Goal: Leave review/rating: Share an evaluation or opinion about a product, service, or content

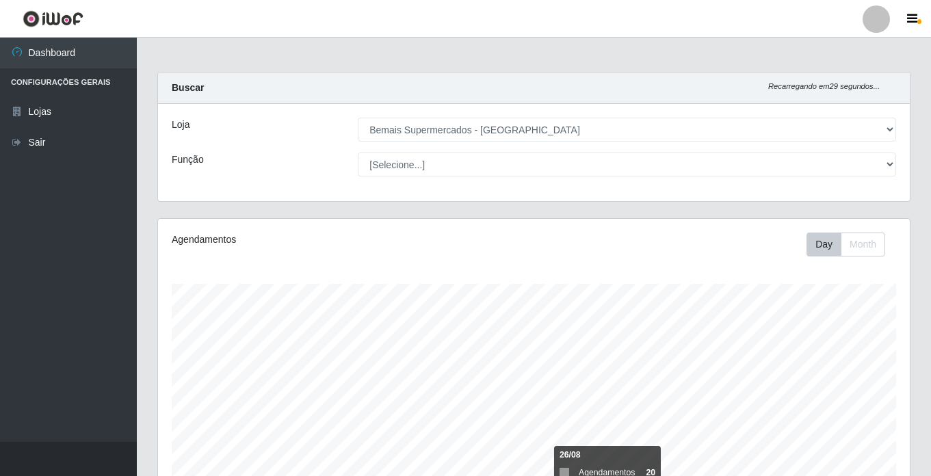
select select "250"
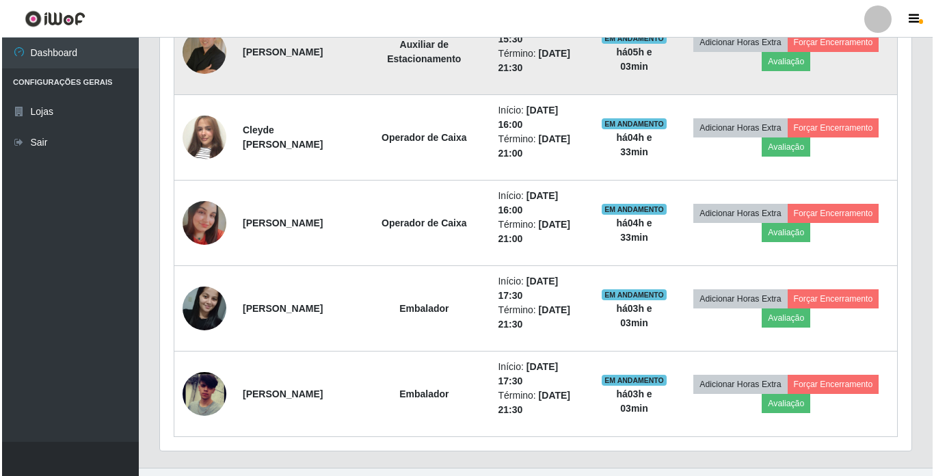
scroll to position [702, 0]
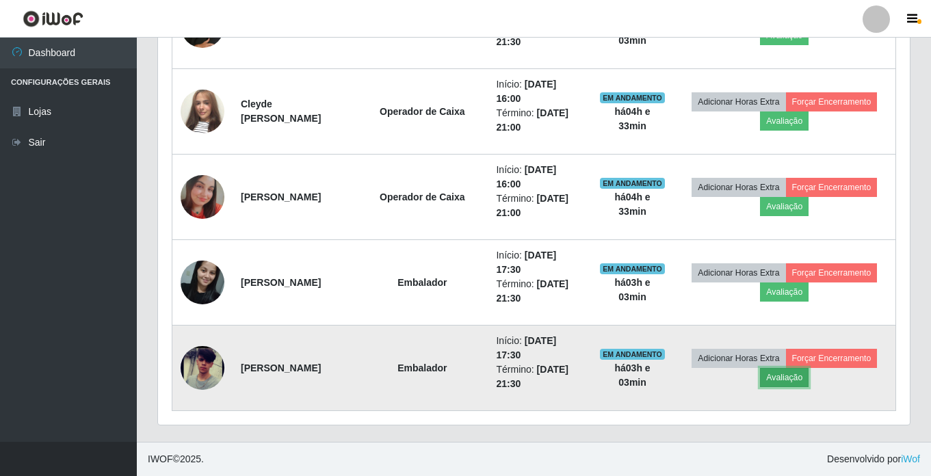
click at [802, 380] on button "Avaliação" at bounding box center [784, 377] width 49 height 19
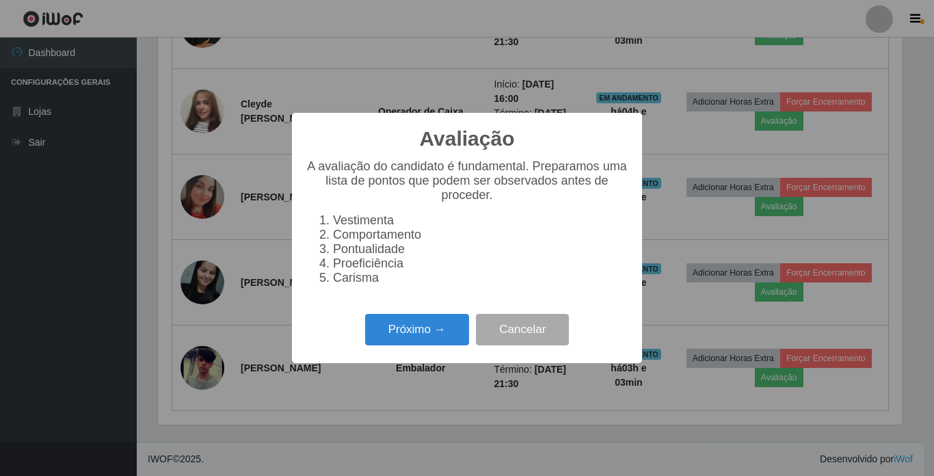
scroll to position [284, 745]
click at [436, 334] on button "Próximo →" at bounding box center [417, 330] width 104 height 32
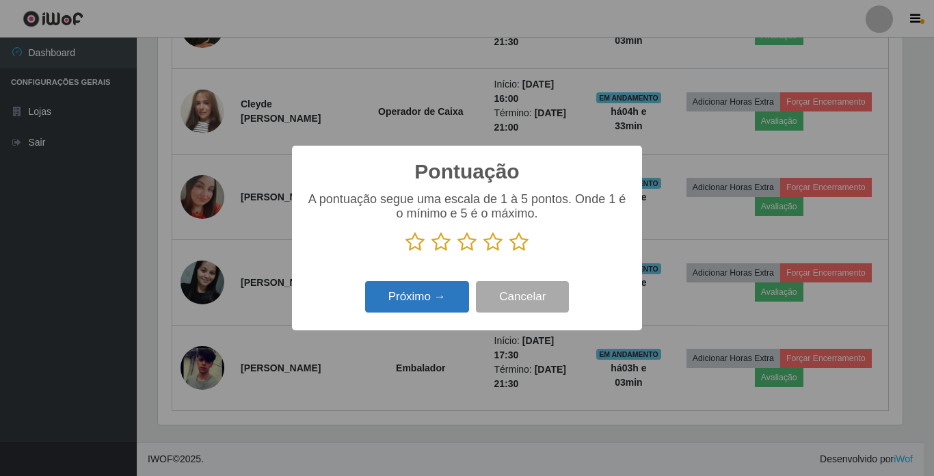
scroll to position [683789, 683328]
click at [417, 248] on icon at bounding box center [415, 242] width 19 height 21
click at [406, 252] on input "radio" at bounding box center [406, 252] width 0 height 0
click at [412, 303] on button "Próximo →" at bounding box center [417, 297] width 104 height 32
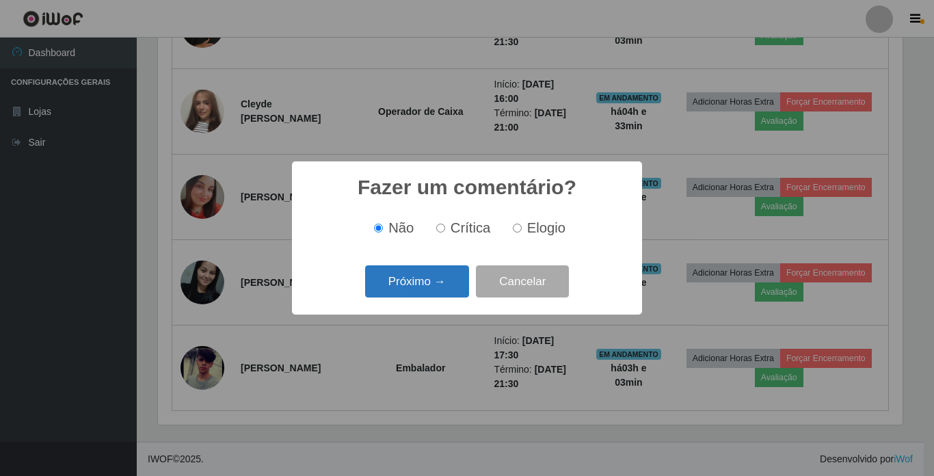
click at [408, 278] on button "Próximo →" at bounding box center [417, 281] width 104 height 32
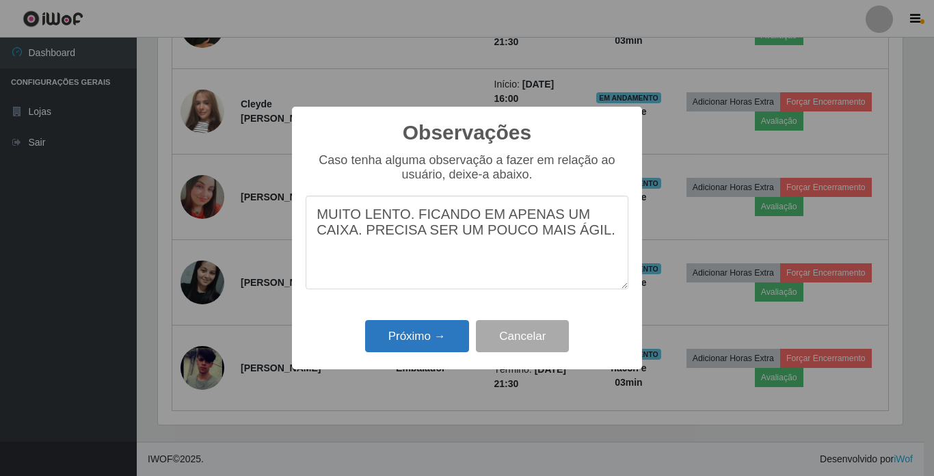
type textarea "MUITO LENTO. FICANDO EM APENAS UM CAIXA. PRECISA SER UM POUCO MAIS ÁGIL."
click at [428, 335] on button "Próximo →" at bounding box center [417, 336] width 104 height 32
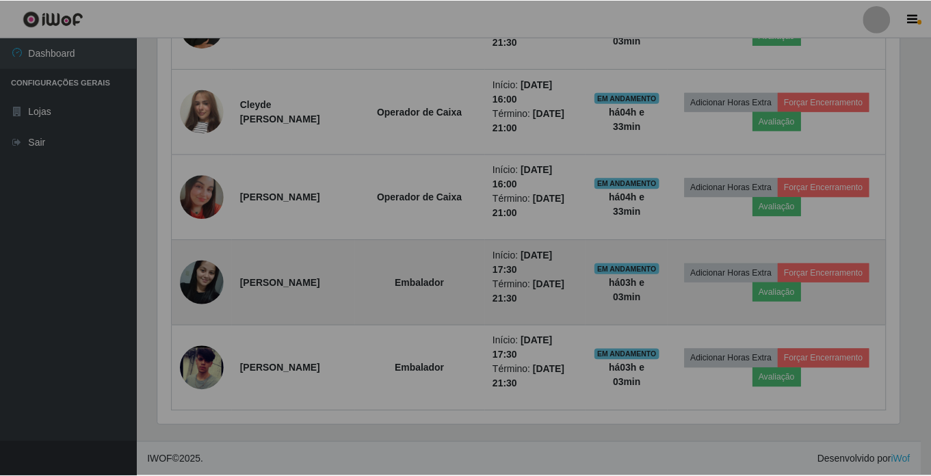
scroll to position [284, 752]
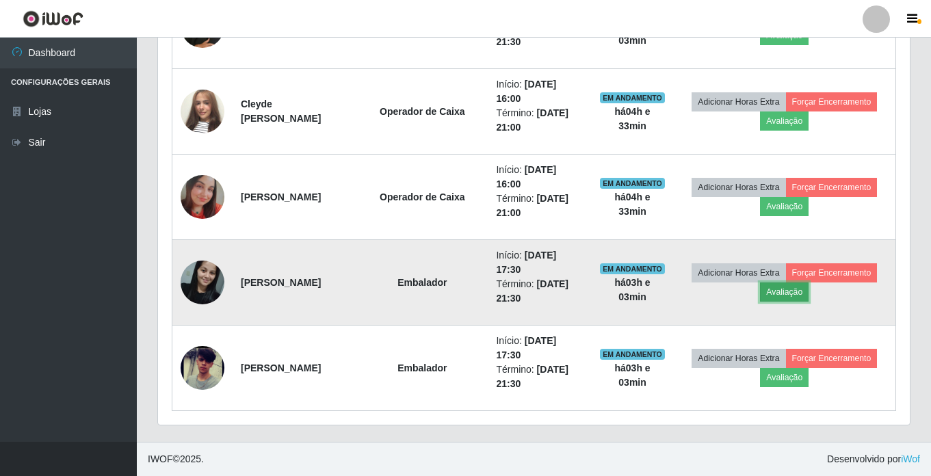
click at [799, 294] on button "Avaliação" at bounding box center [784, 292] width 49 height 19
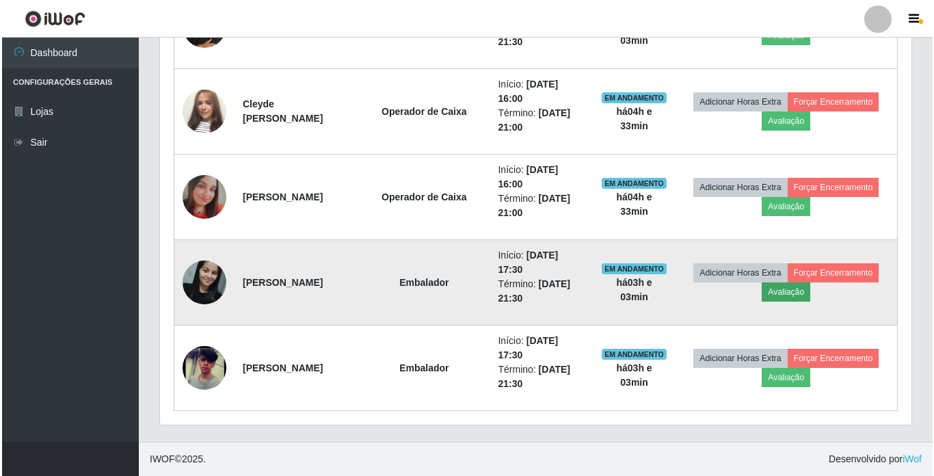
scroll to position [284, 745]
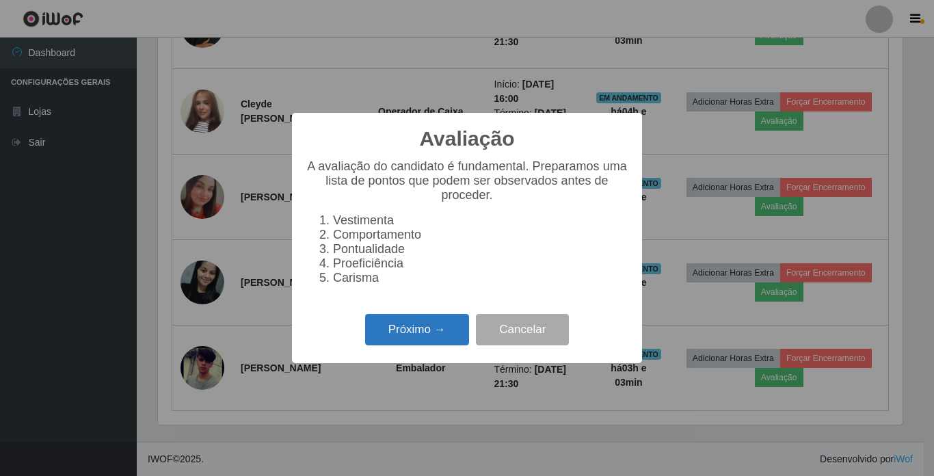
click at [423, 330] on button "Próximo →" at bounding box center [417, 330] width 104 height 32
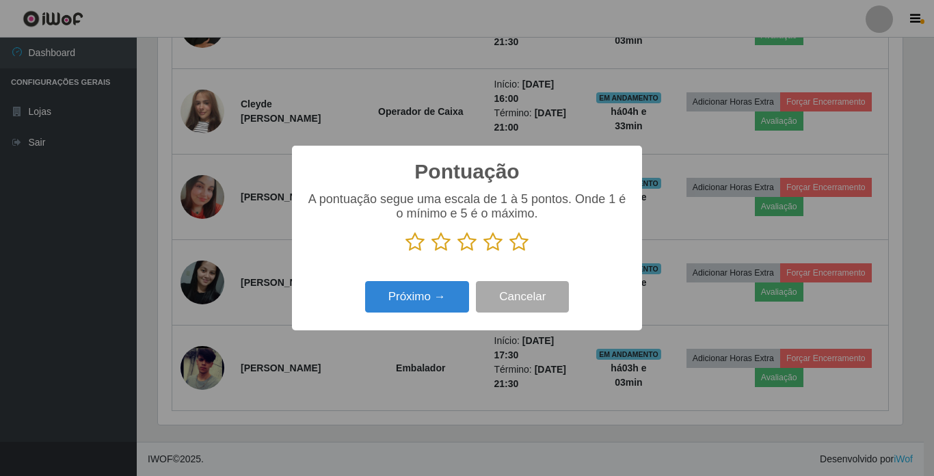
scroll to position [683789, 683328]
click at [525, 244] on icon at bounding box center [519, 242] width 19 height 21
click at [510, 252] on input "radio" at bounding box center [510, 252] width 0 height 0
click at [424, 300] on button "Próximo →" at bounding box center [417, 297] width 104 height 32
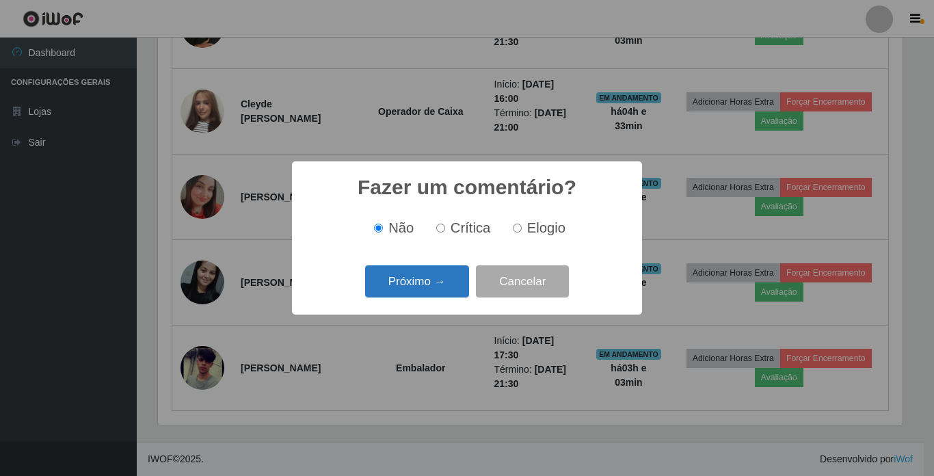
click at [419, 284] on button "Próximo →" at bounding box center [417, 281] width 104 height 32
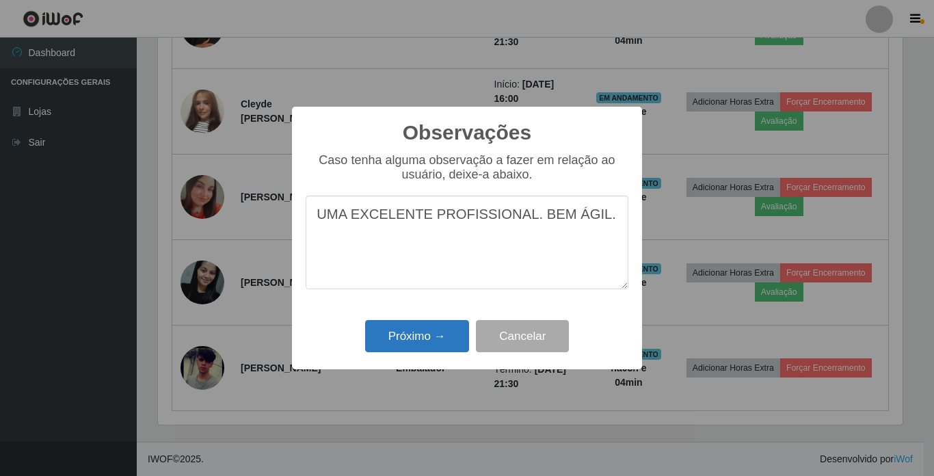
type textarea "UMA EXCELENTE PROFISSIONAL. BEM ÁGIL."
click at [382, 335] on button "Próximo →" at bounding box center [417, 336] width 104 height 32
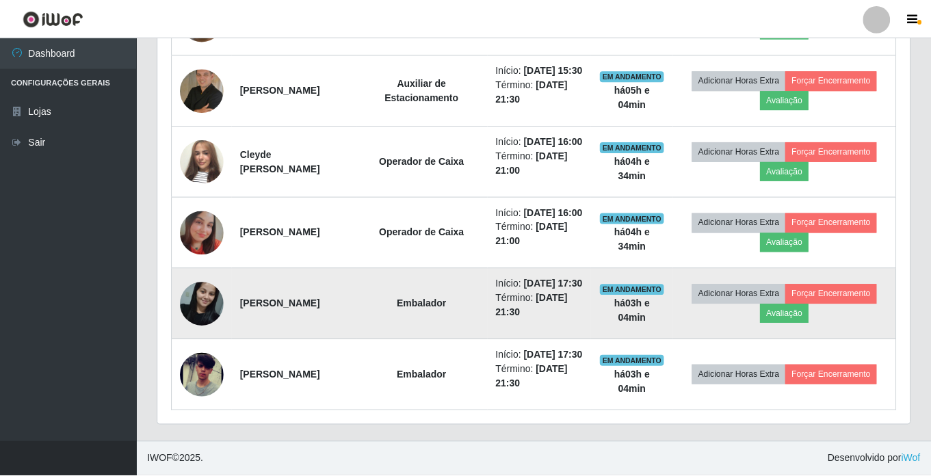
scroll to position [284, 752]
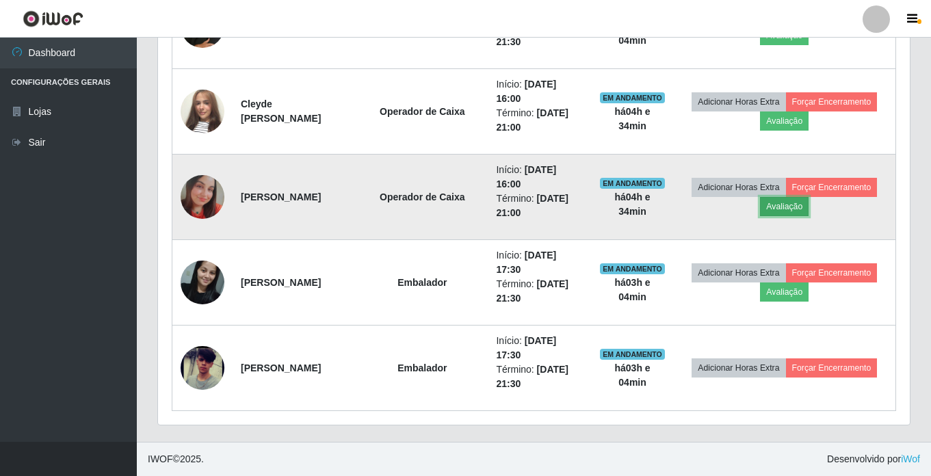
click at [787, 207] on button "Avaliação" at bounding box center [784, 206] width 49 height 19
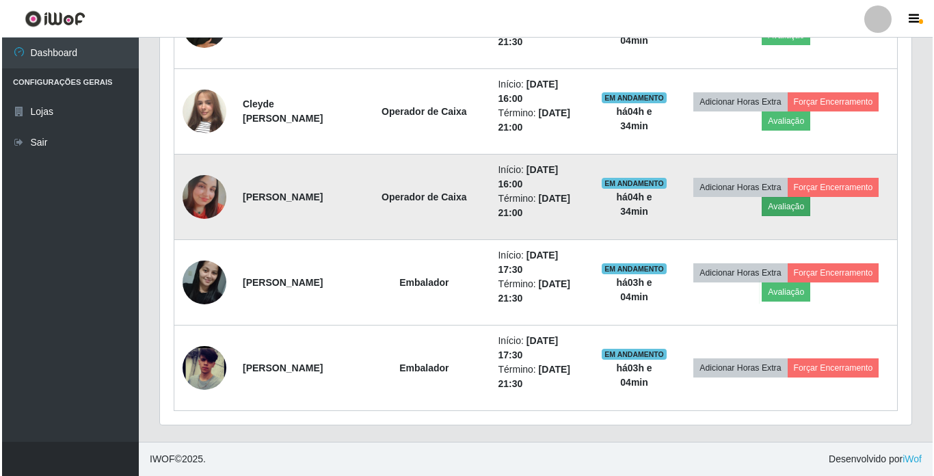
scroll to position [284, 745]
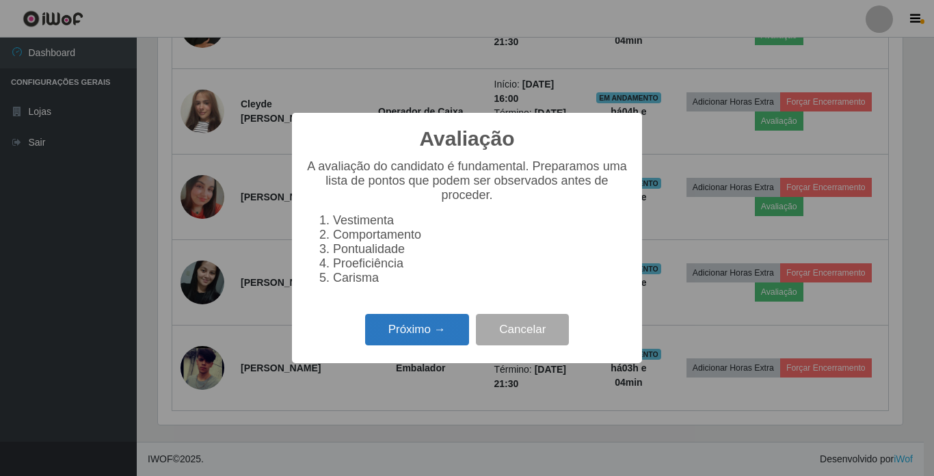
click at [423, 335] on button "Próximo →" at bounding box center [417, 330] width 104 height 32
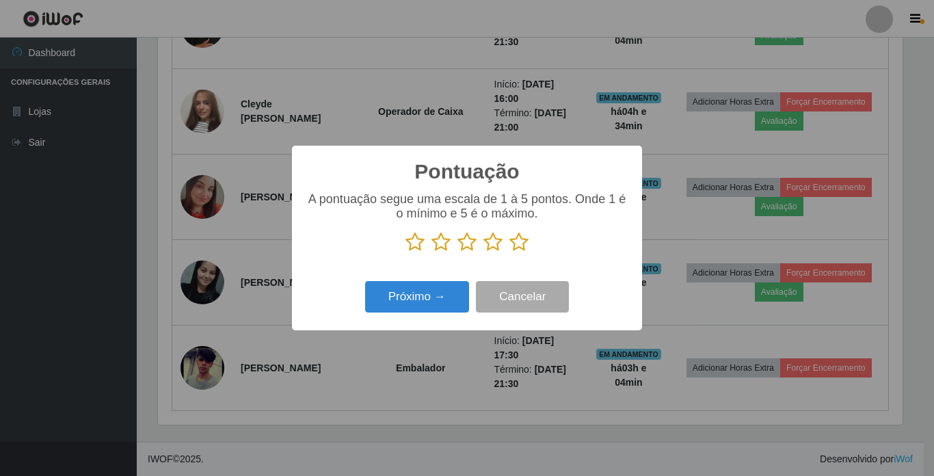
scroll to position [683789, 683328]
click at [516, 241] on icon at bounding box center [519, 242] width 19 height 21
click at [510, 252] on input "radio" at bounding box center [510, 252] width 0 height 0
click at [422, 293] on button "Próximo →" at bounding box center [417, 297] width 104 height 32
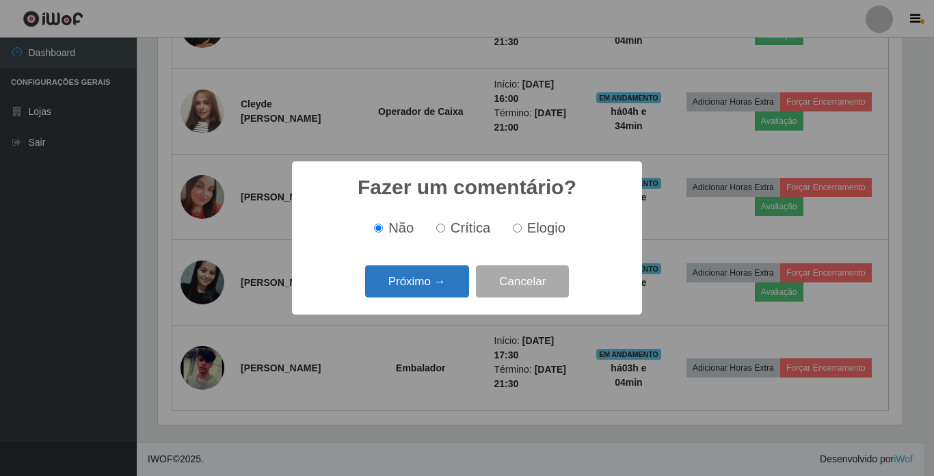
click at [404, 280] on button "Próximo →" at bounding box center [417, 281] width 104 height 32
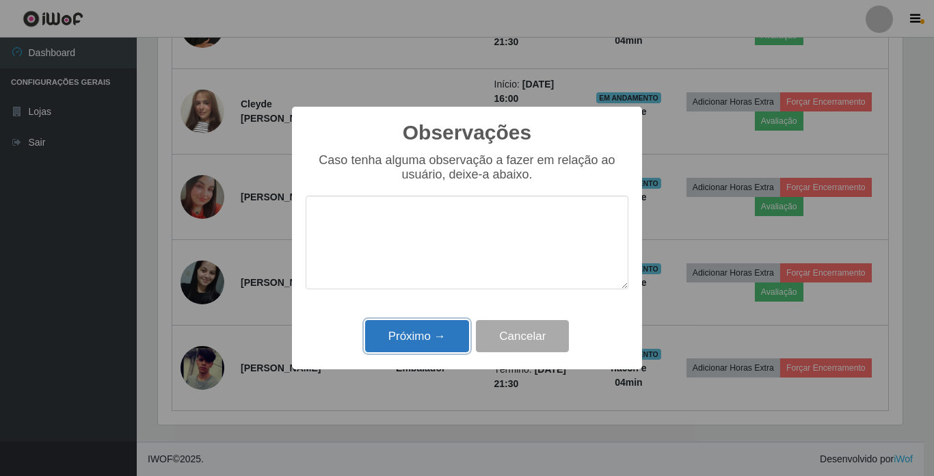
click at [423, 339] on button "Próximo →" at bounding box center [417, 336] width 104 height 32
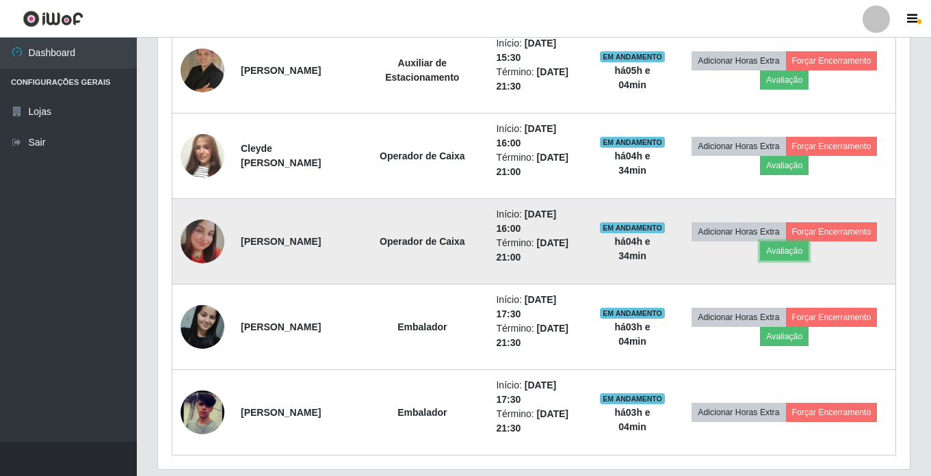
scroll to position [633, 0]
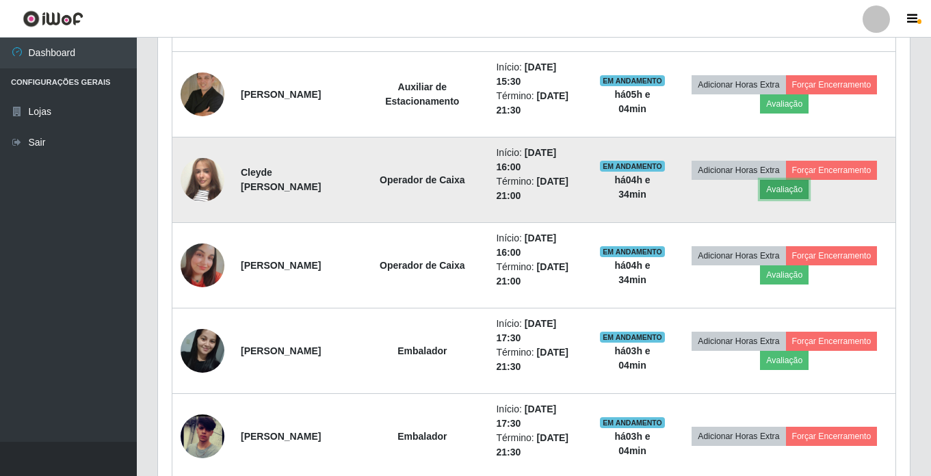
click at [779, 193] on button "Avaliação" at bounding box center [784, 189] width 49 height 19
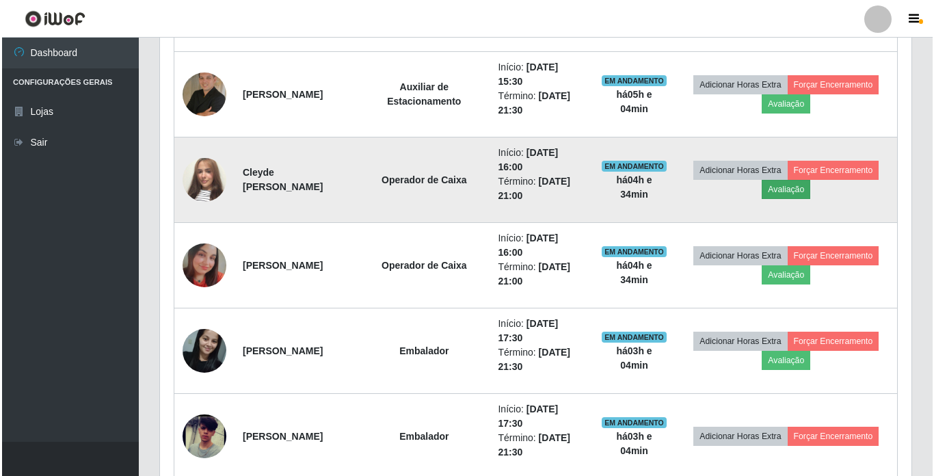
scroll to position [284, 745]
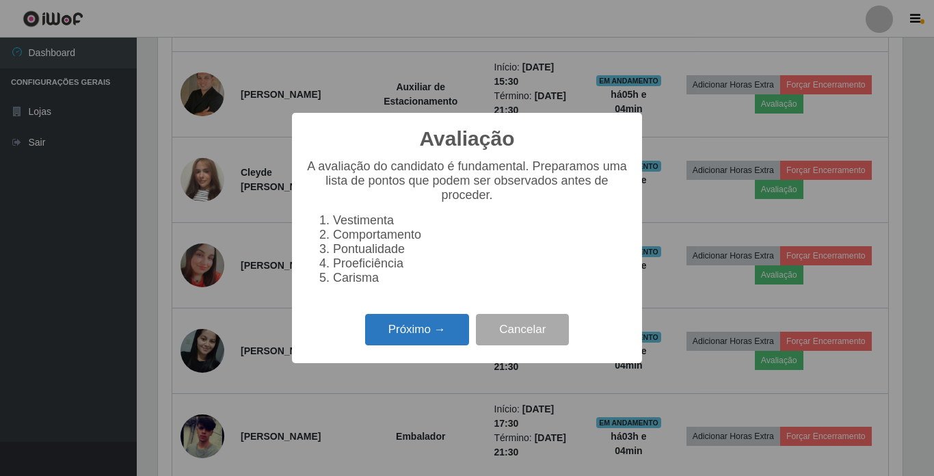
click at [430, 328] on button "Próximo →" at bounding box center [417, 330] width 104 height 32
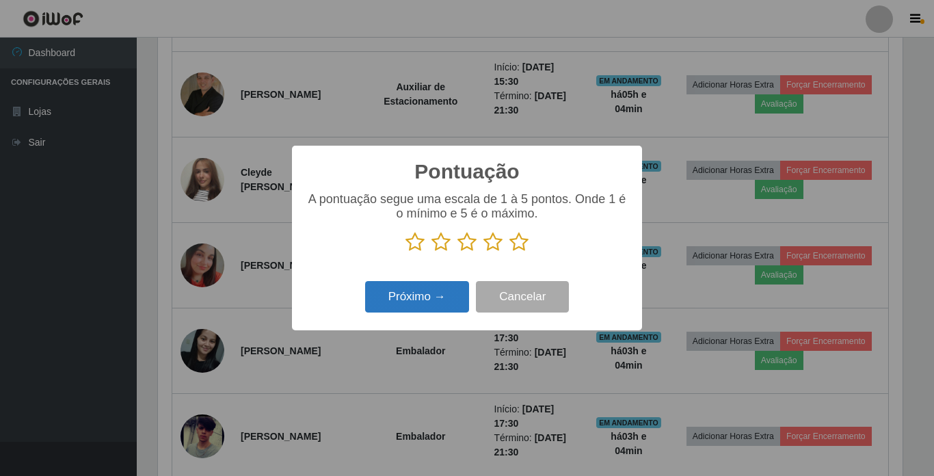
scroll to position [683789, 683328]
click at [464, 246] on icon at bounding box center [467, 242] width 19 height 21
click at [458, 252] on input "radio" at bounding box center [458, 252] width 0 height 0
click at [436, 289] on button "Próximo →" at bounding box center [417, 297] width 104 height 32
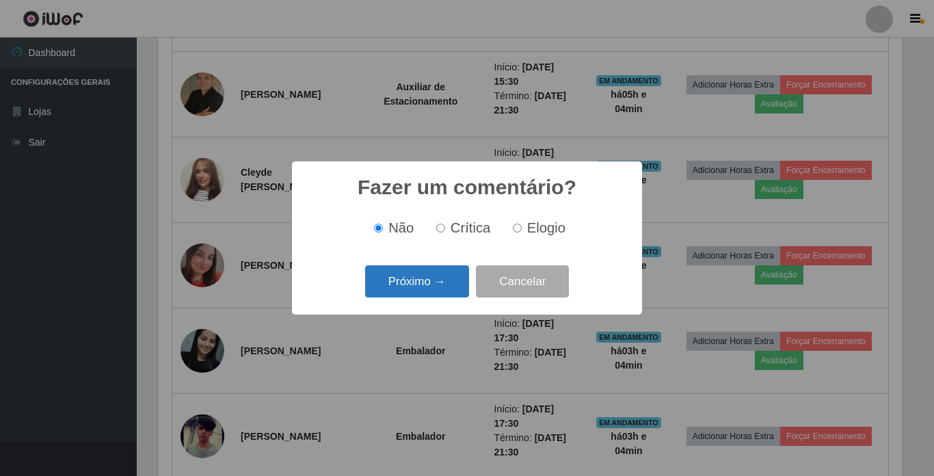
click at [410, 272] on button "Próximo →" at bounding box center [417, 281] width 104 height 32
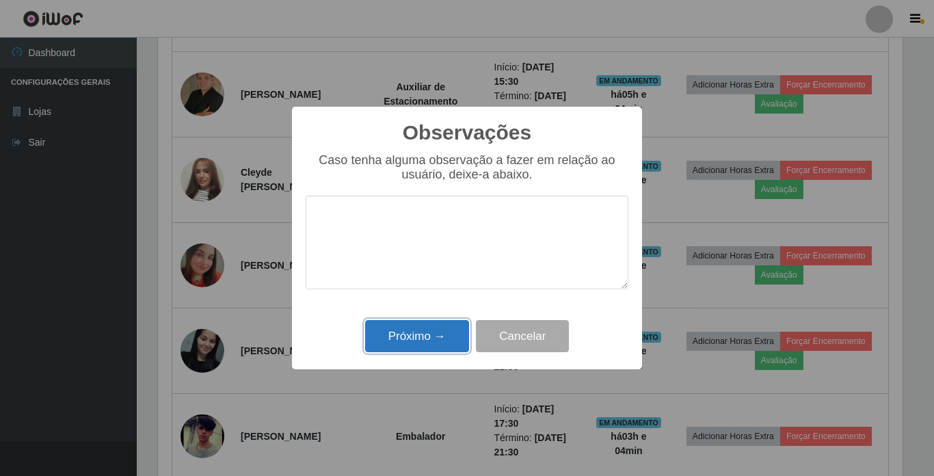
click at [428, 325] on button "Próximo →" at bounding box center [417, 336] width 104 height 32
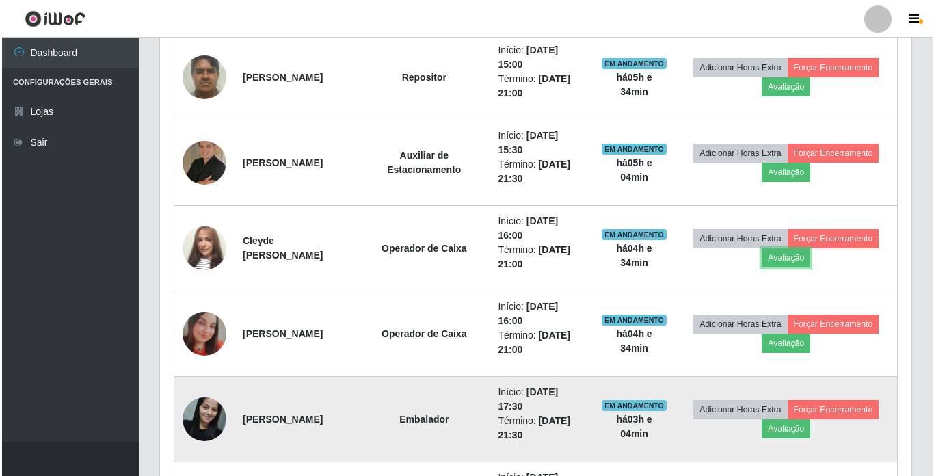
scroll to position [497, 0]
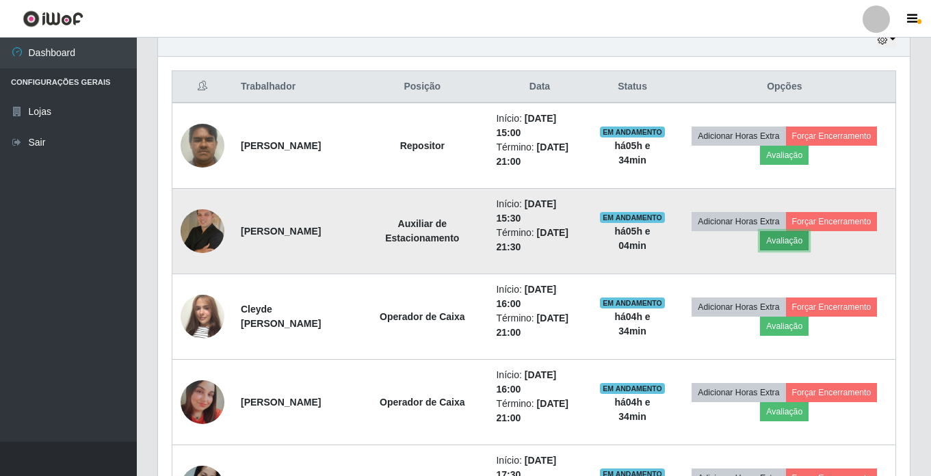
click at [791, 243] on button "Avaliação" at bounding box center [784, 240] width 49 height 19
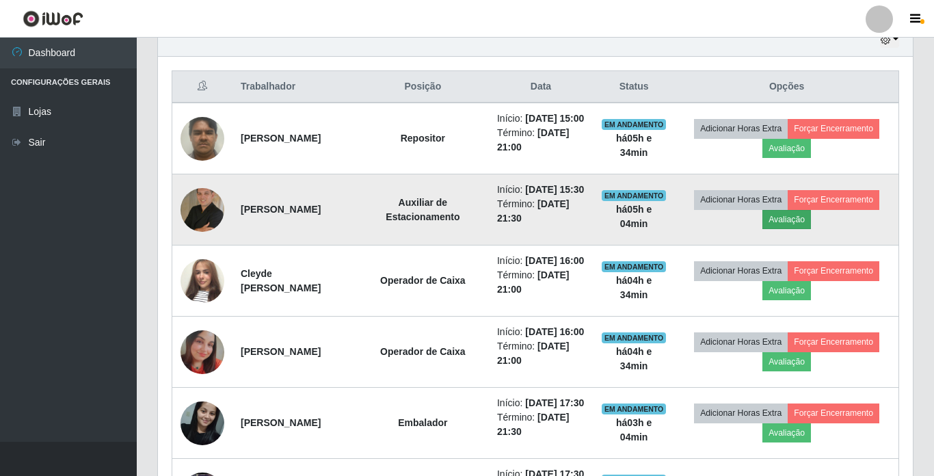
scroll to position [284, 745]
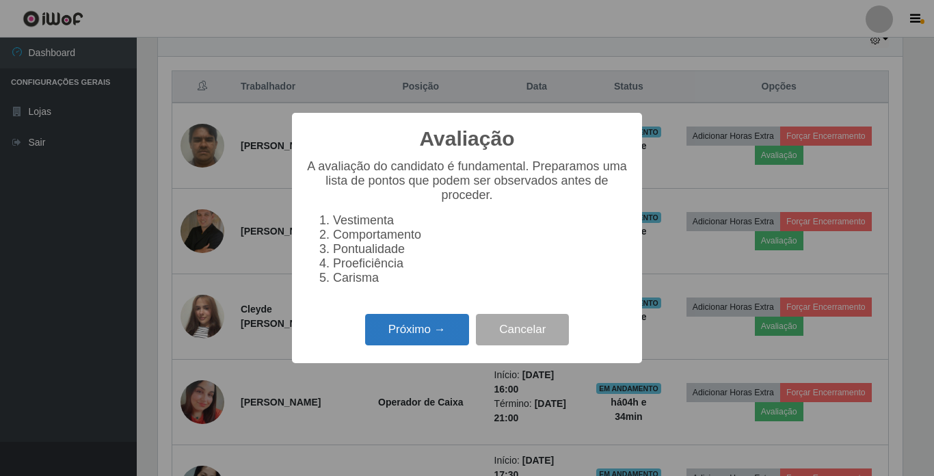
click at [421, 341] on button "Próximo →" at bounding box center [417, 330] width 104 height 32
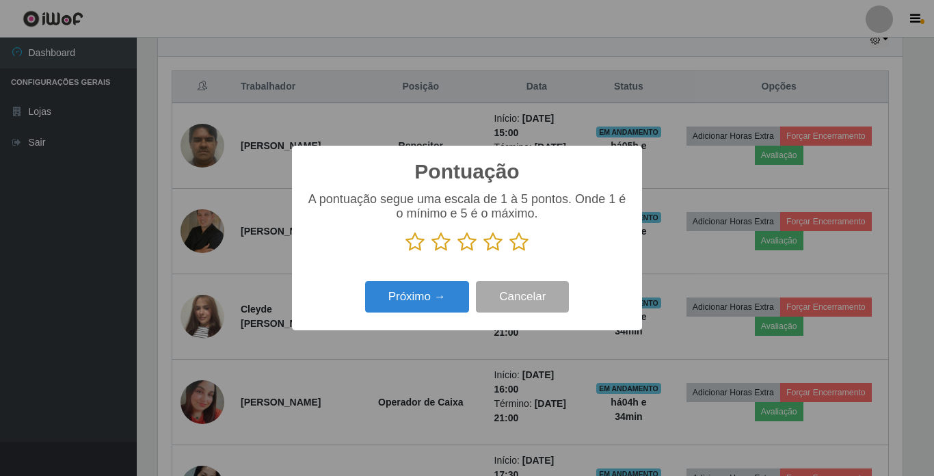
scroll to position [683789, 683328]
click at [515, 244] on icon at bounding box center [519, 242] width 19 height 21
click at [510, 252] on input "radio" at bounding box center [510, 252] width 0 height 0
click at [425, 300] on button "Próximo →" at bounding box center [417, 297] width 104 height 32
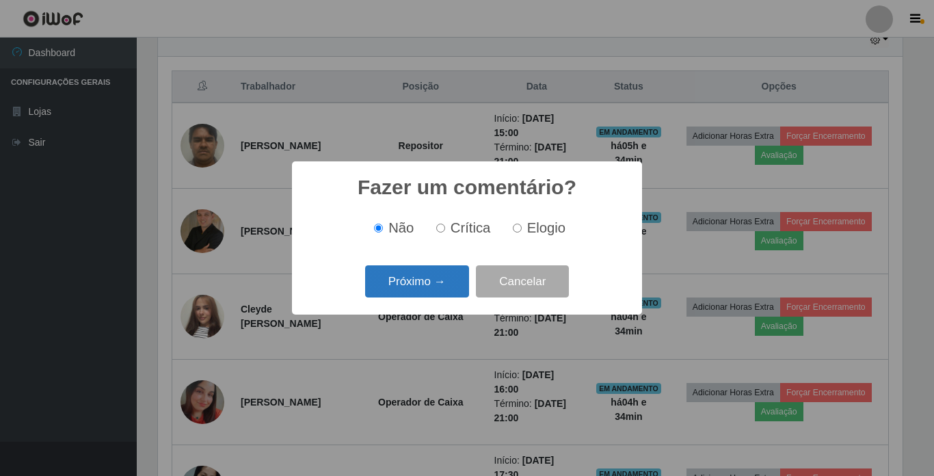
click at [422, 281] on button "Próximo →" at bounding box center [417, 281] width 104 height 32
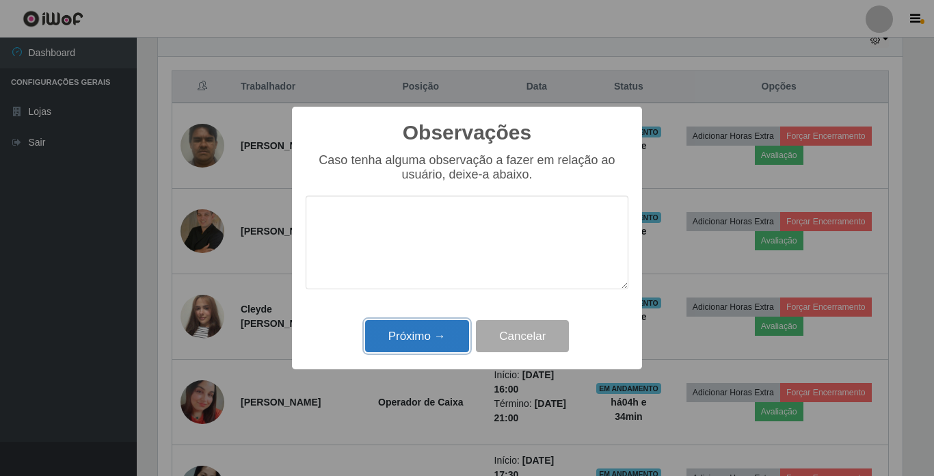
click at [434, 337] on button "Próximo →" at bounding box center [417, 336] width 104 height 32
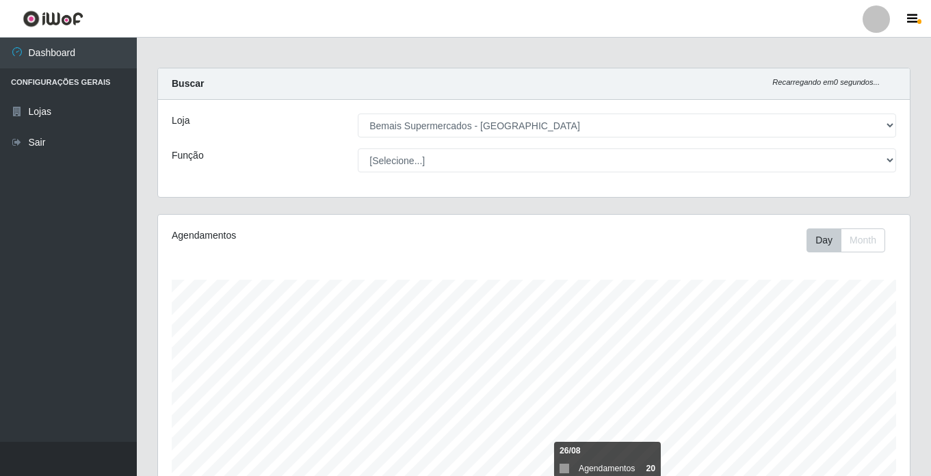
scroll to position [0, 0]
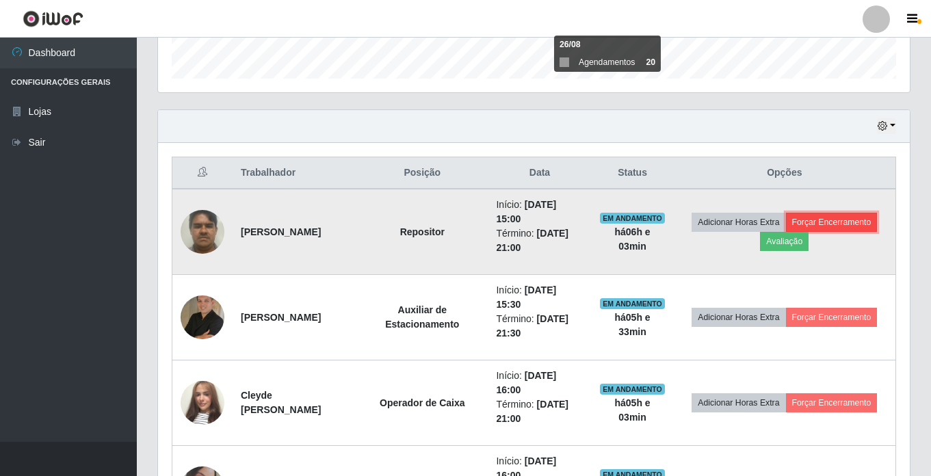
click at [856, 224] on button "Forçar Encerramento" at bounding box center [832, 222] width 92 height 19
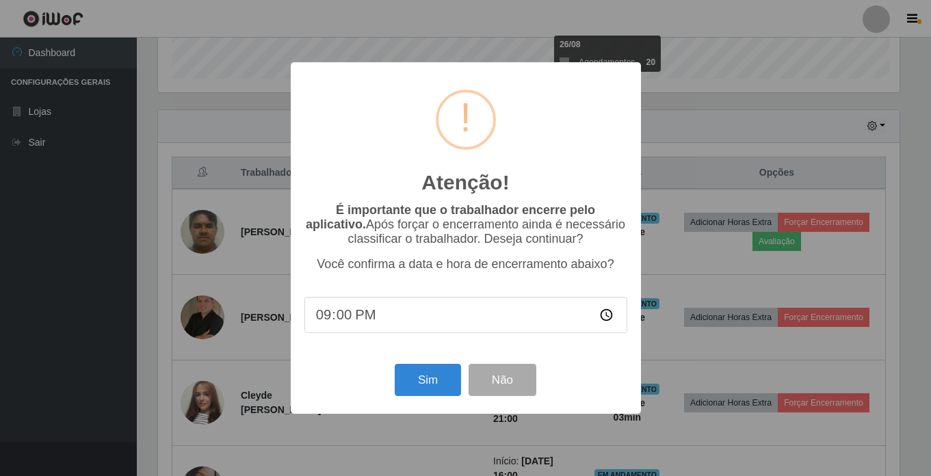
scroll to position [284, 745]
click at [429, 378] on button "Sim" at bounding box center [429, 380] width 66 height 32
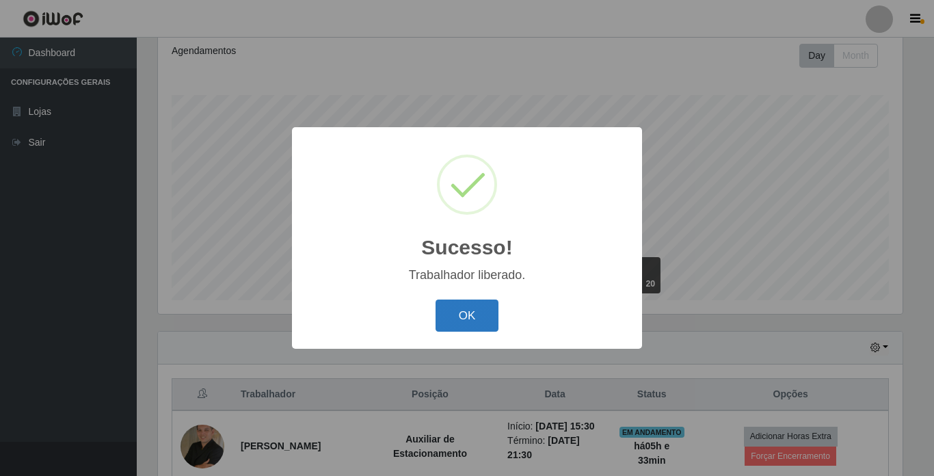
click at [467, 313] on button "OK" at bounding box center [468, 316] width 64 height 32
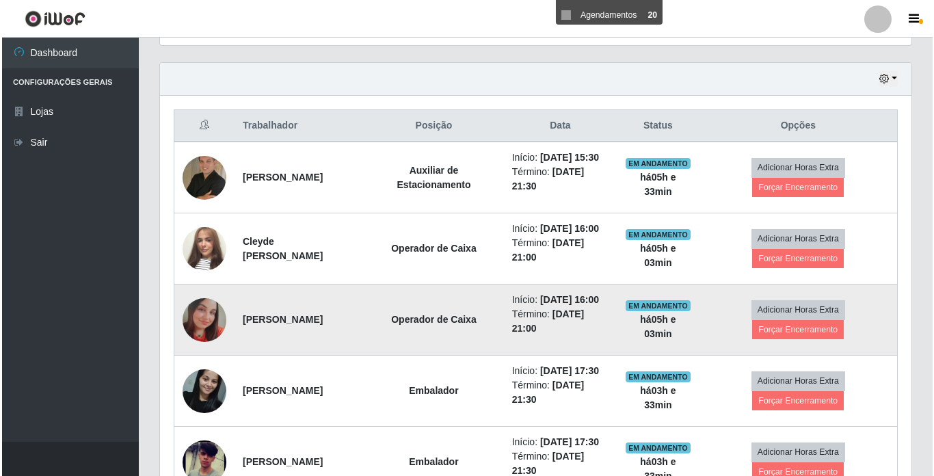
scroll to position [462, 0]
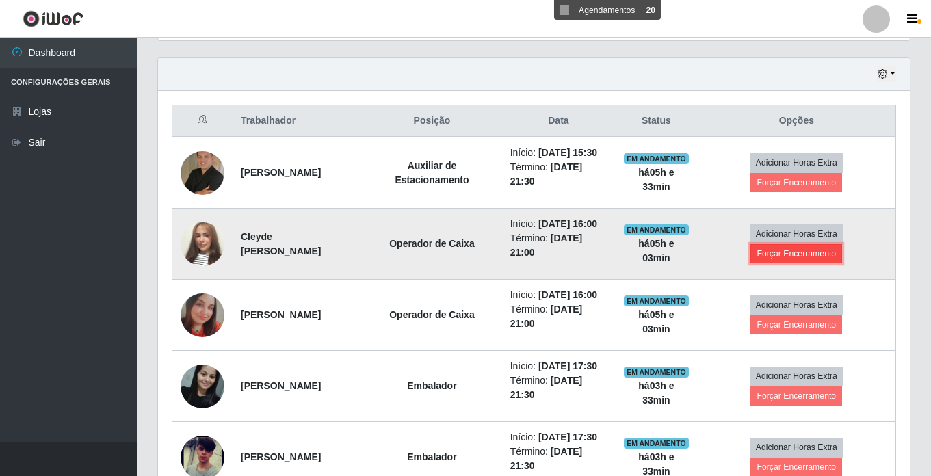
click at [802, 263] on button "Forçar Encerramento" at bounding box center [796, 253] width 92 height 19
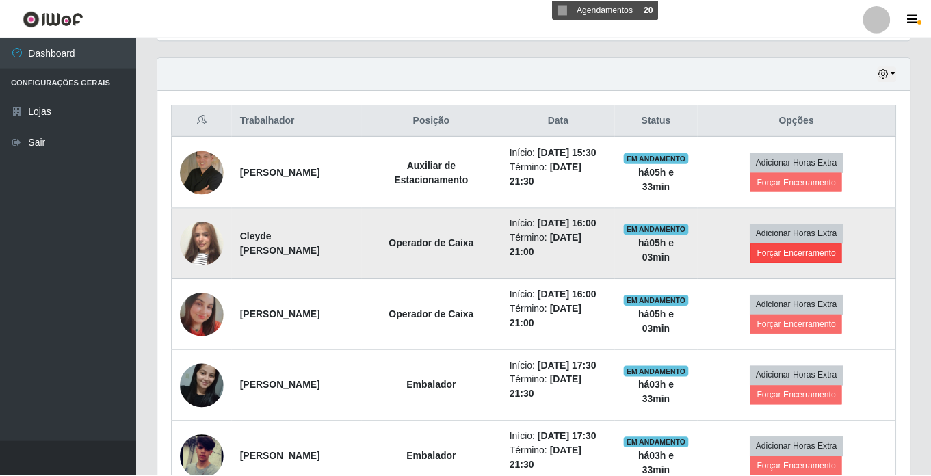
scroll to position [284, 745]
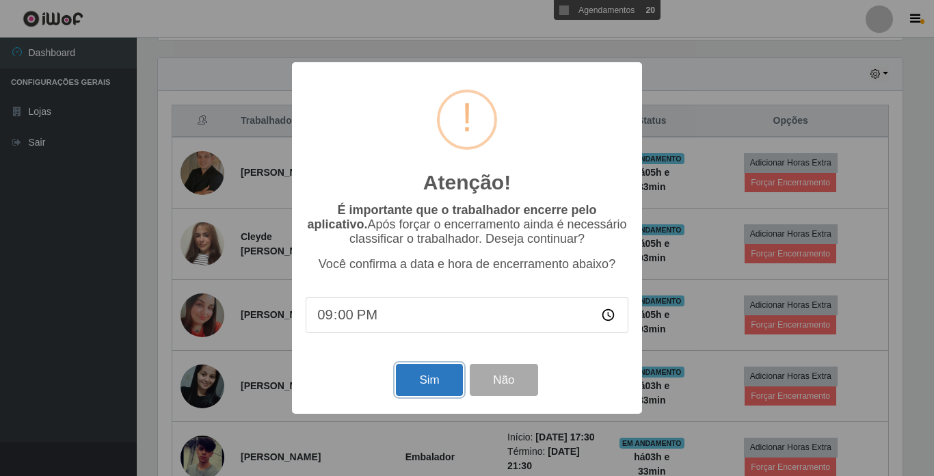
click at [434, 387] on button "Sim" at bounding box center [429, 380] width 66 height 32
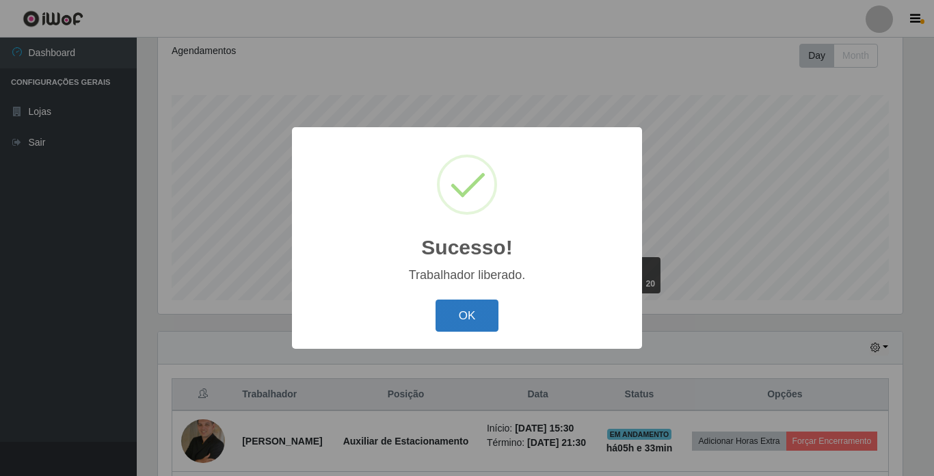
click at [479, 309] on button "OK" at bounding box center [468, 316] width 64 height 32
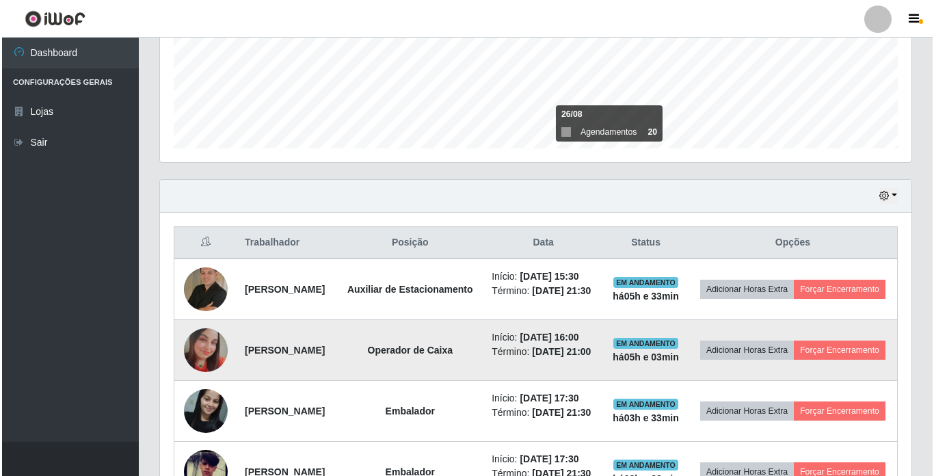
scroll to position [394, 0]
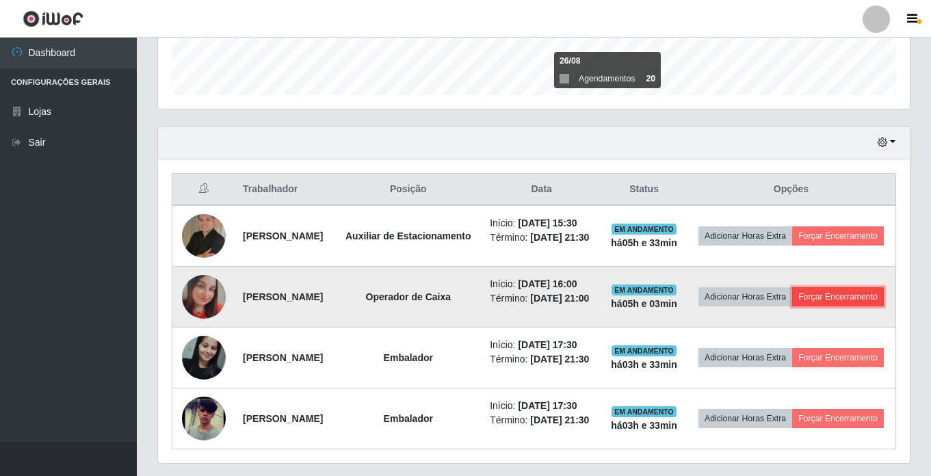
click at [792, 306] on button "Forçar Encerramento" at bounding box center [838, 296] width 92 height 19
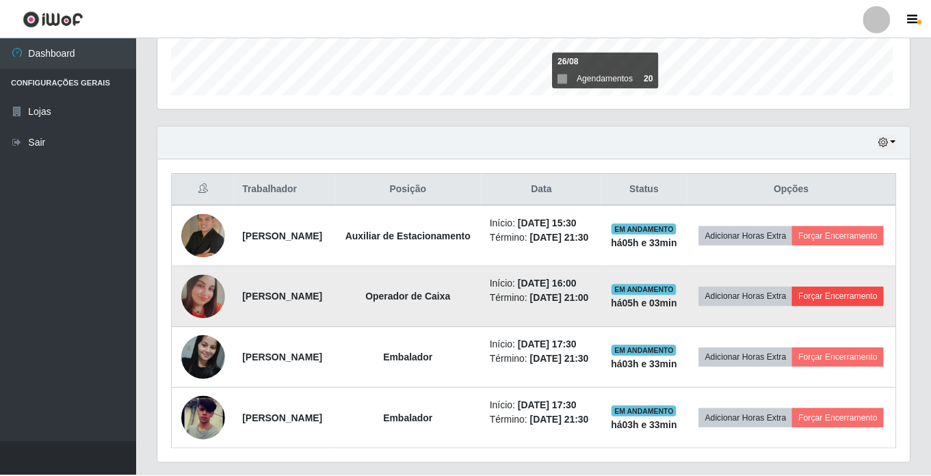
scroll to position [284, 745]
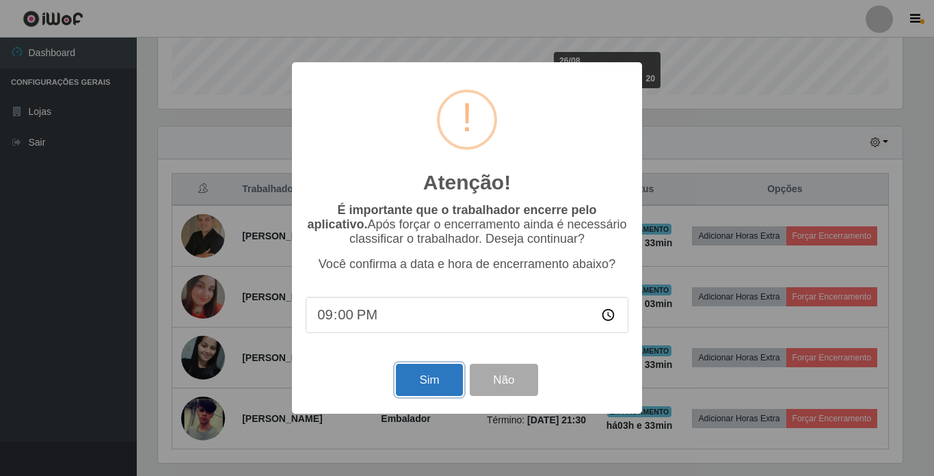
click at [419, 375] on button "Sim" at bounding box center [429, 380] width 66 height 32
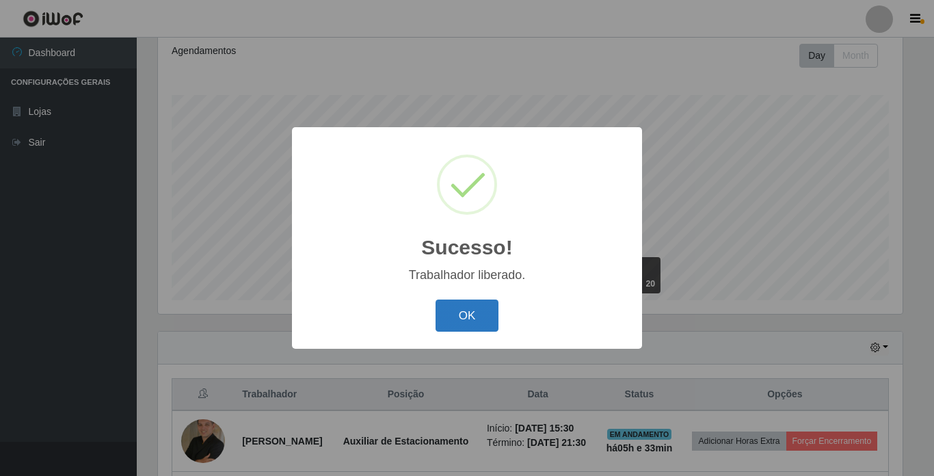
click at [458, 311] on button "OK" at bounding box center [468, 316] width 64 height 32
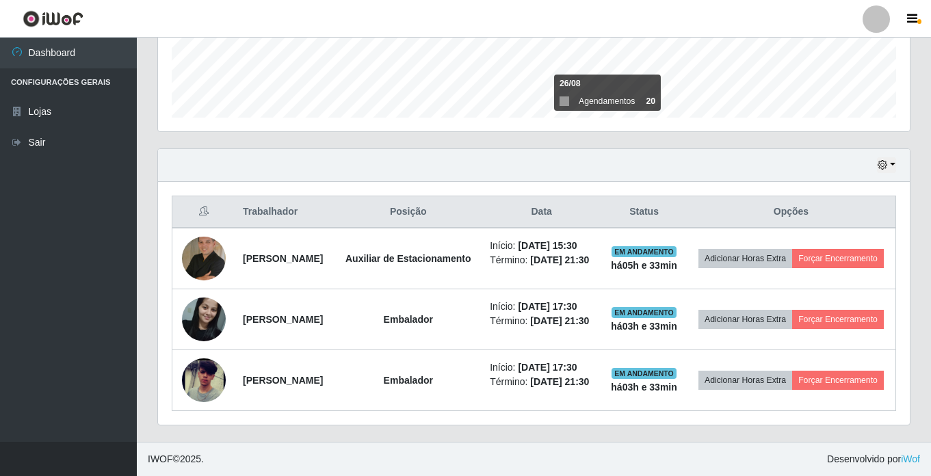
scroll to position [445, 0]
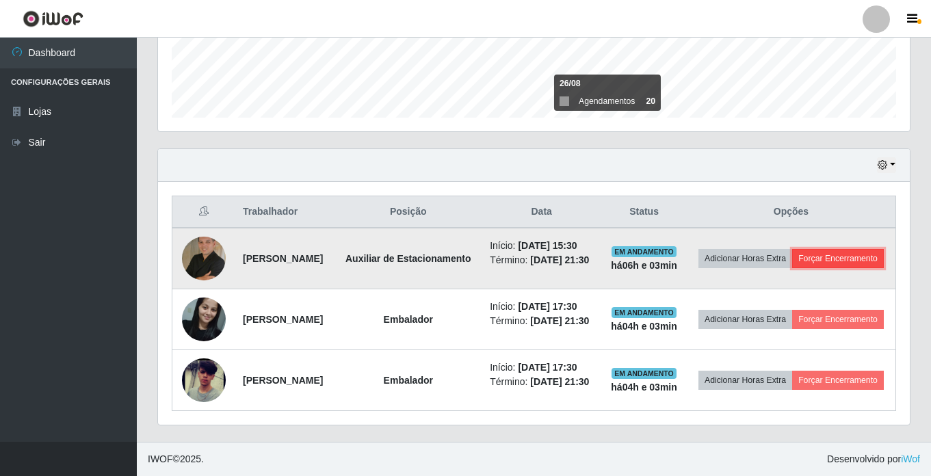
click at [809, 249] on button "Forçar Encerramento" at bounding box center [838, 258] width 92 height 19
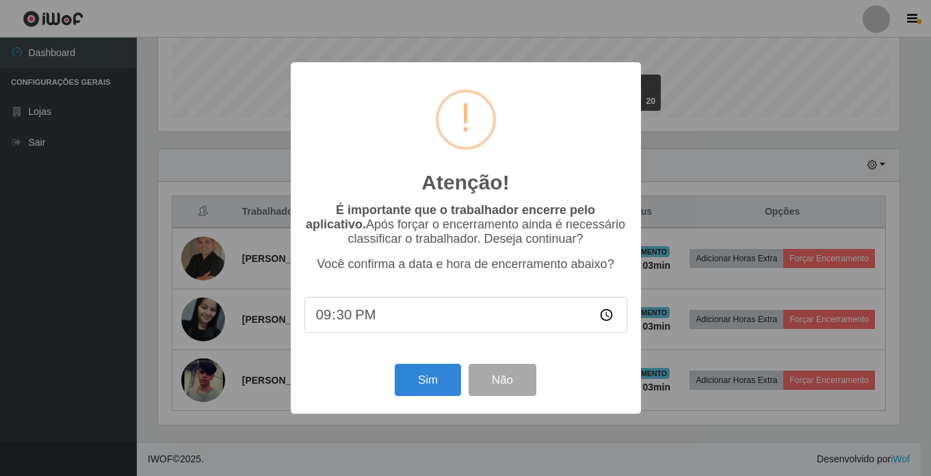
scroll to position [284, 745]
click at [436, 389] on button "Sim" at bounding box center [429, 380] width 66 height 32
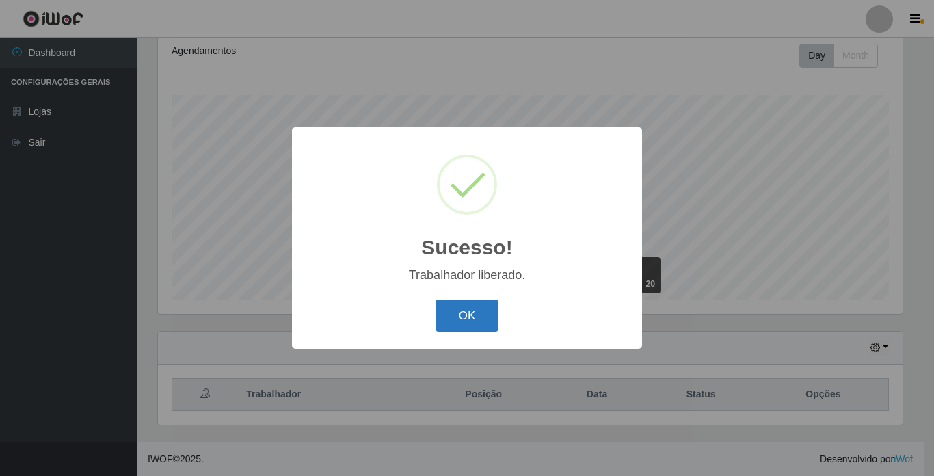
click at [476, 317] on button "OK" at bounding box center [468, 316] width 64 height 32
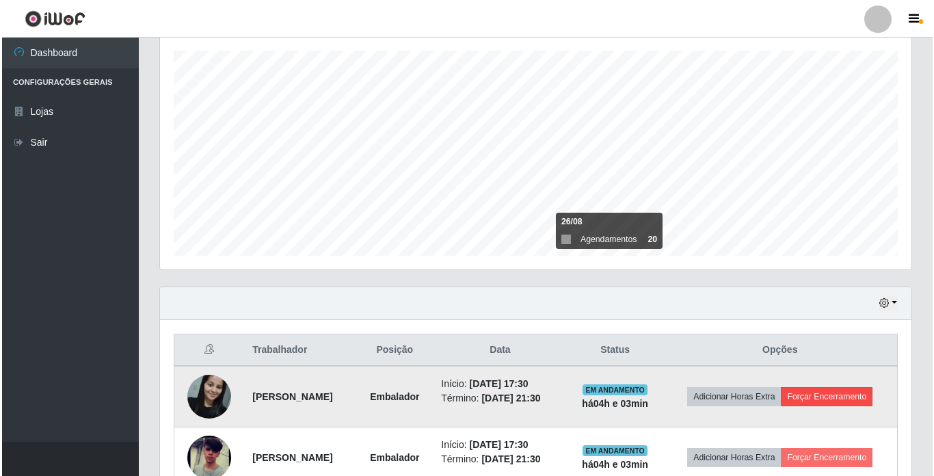
scroll to position [257, 0]
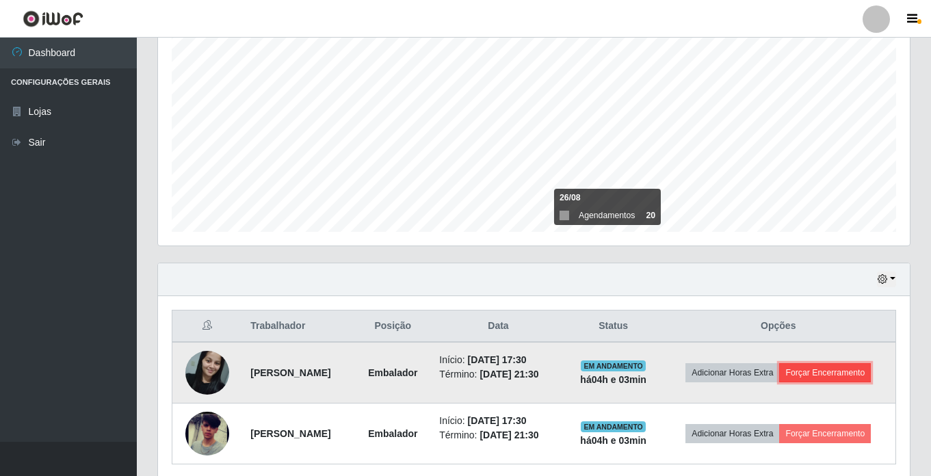
click at [828, 374] on button "Forçar Encerramento" at bounding box center [825, 372] width 92 height 19
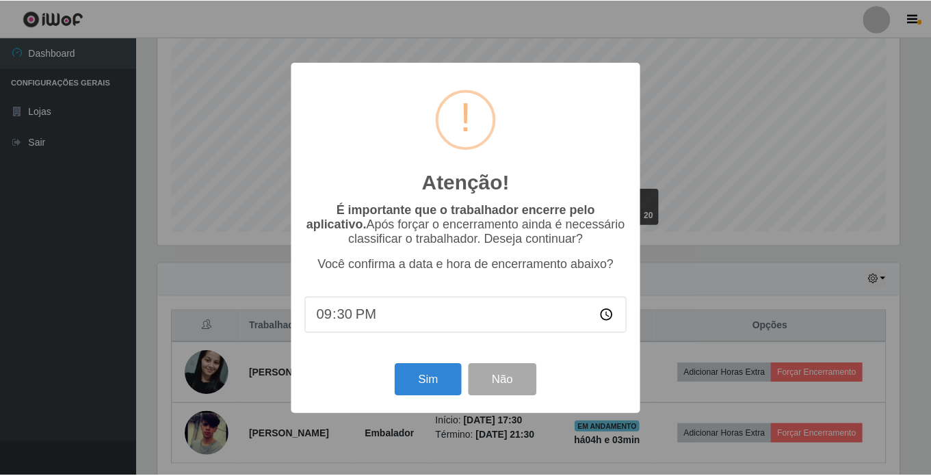
scroll to position [284, 745]
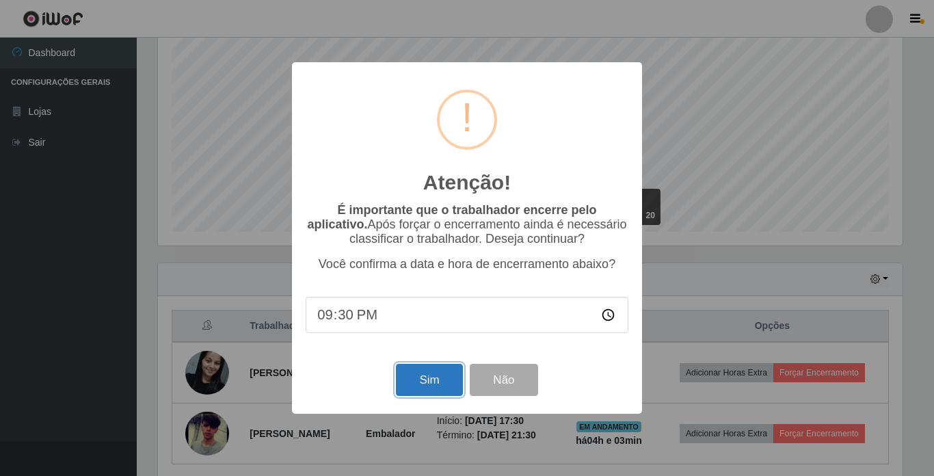
click at [430, 386] on button "Sim" at bounding box center [429, 380] width 66 height 32
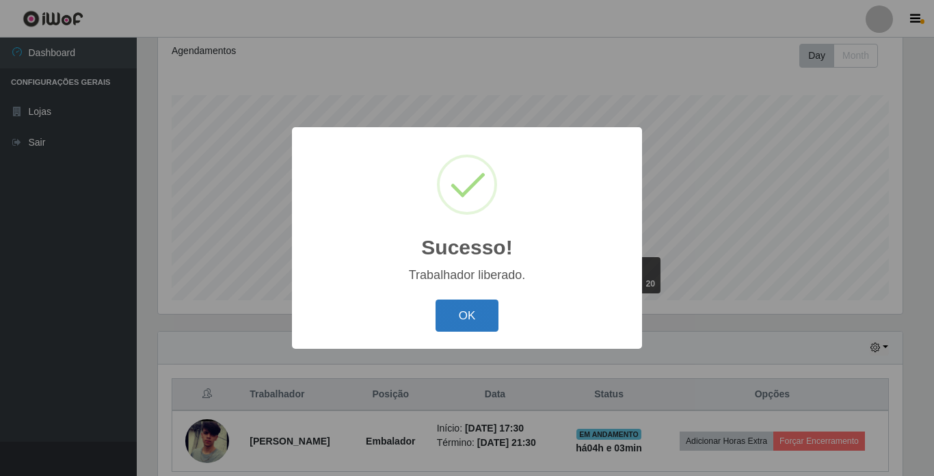
click at [486, 319] on button "OK" at bounding box center [468, 316] width 64 height 32
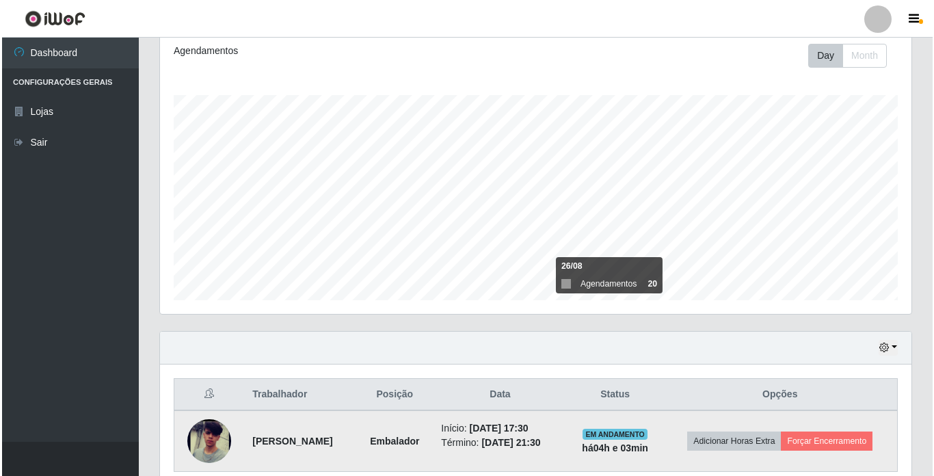
scroll to position [250, 0]
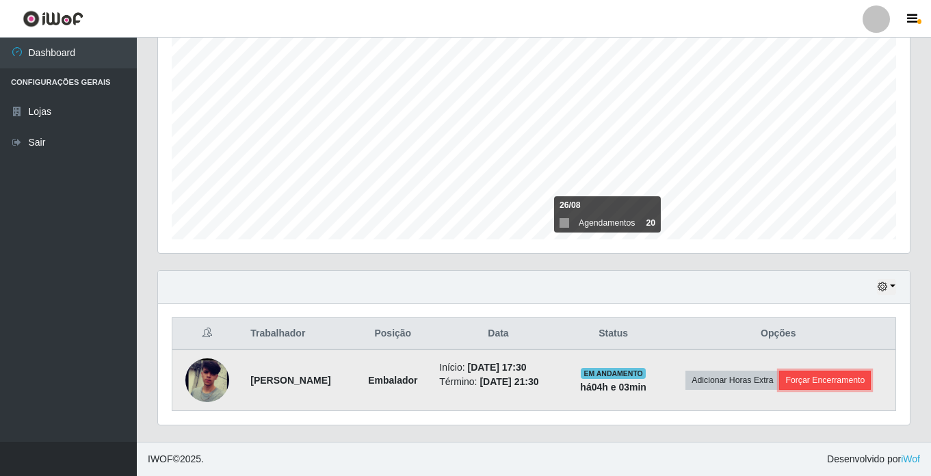
click at [868, 389] on button "Forçar Encerramento" at bounding box center [825, 380] width 92 height 19
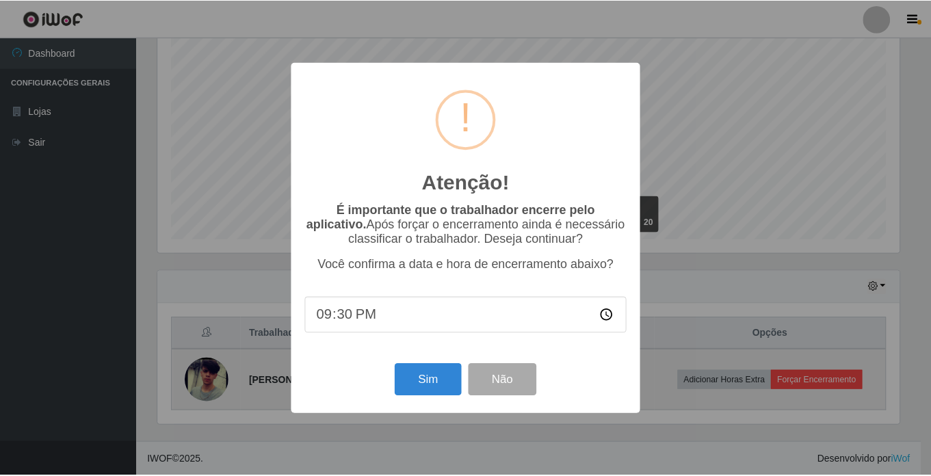
scroll to position [284, 745]
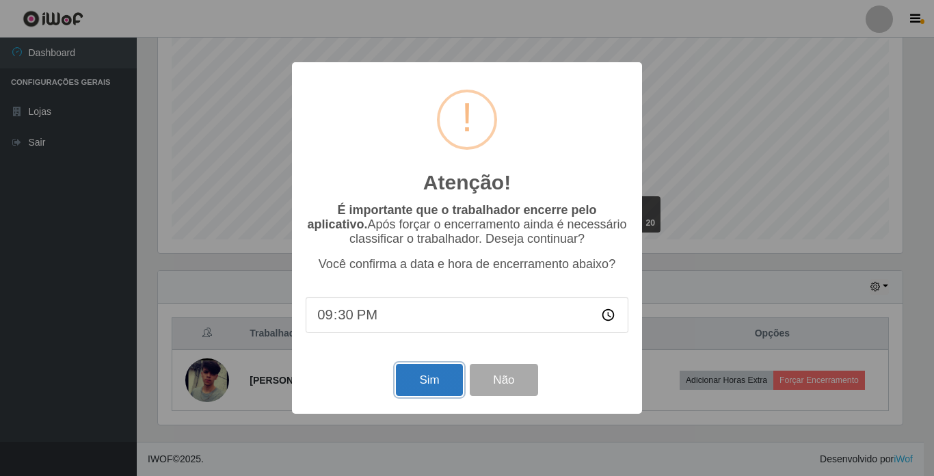
click at [419, 379] on button "Sim" at bounding box center [429, 380] width 66 height 32
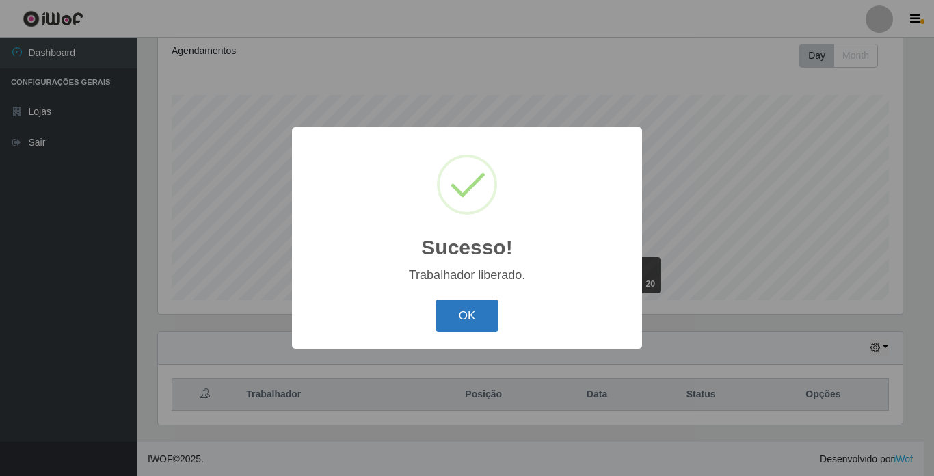
click at [468, 313] on button "OK" at bounding box center [468, 316] width 64 height 32
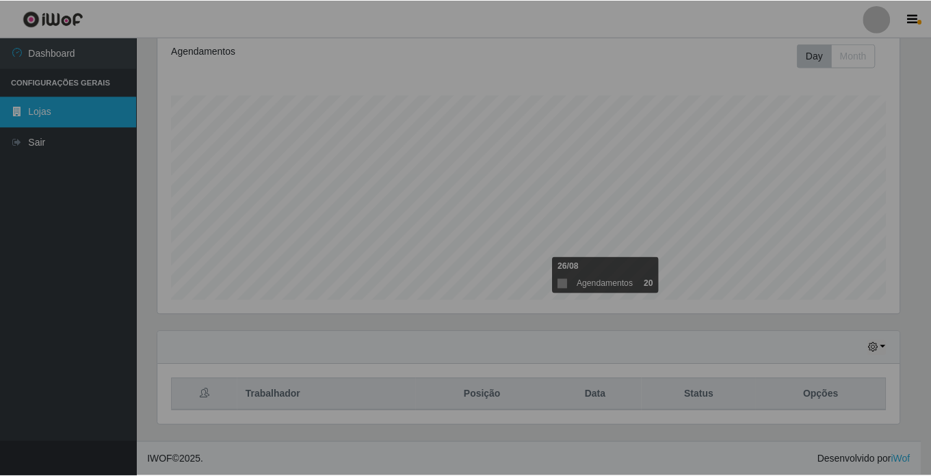
scroll to position [284, 752]
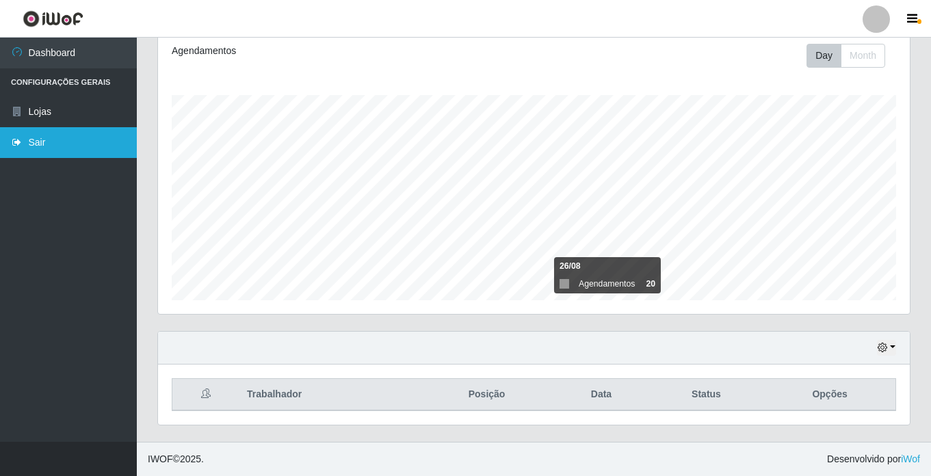
click at [38, 150] on link "Sair" at bounding box center [68, 142] width 137 height 31
